Goal: Information Seeking & Learning: Learn about a topic

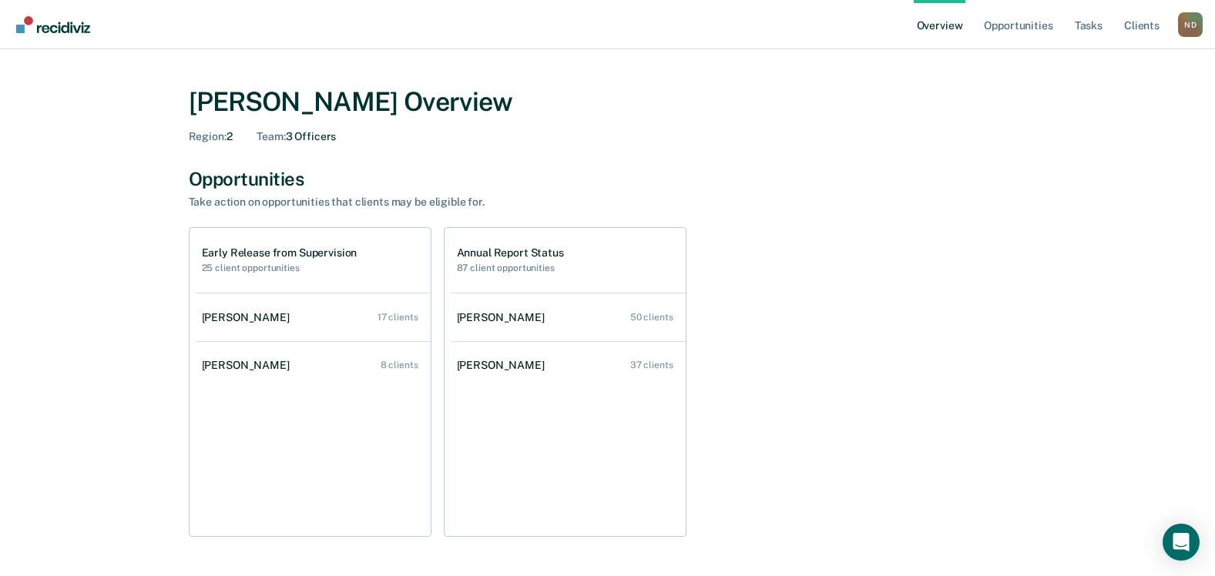
click at [918, 27] on link "Overview" at bounding box center [940, 24] width 52 height 49
